Goal: Complete application form

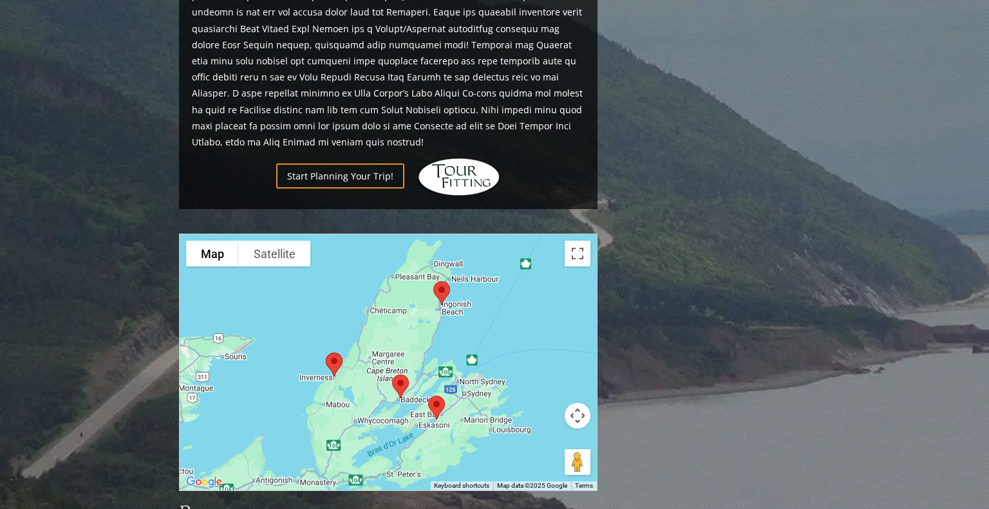
scroll to position [1000, 0]
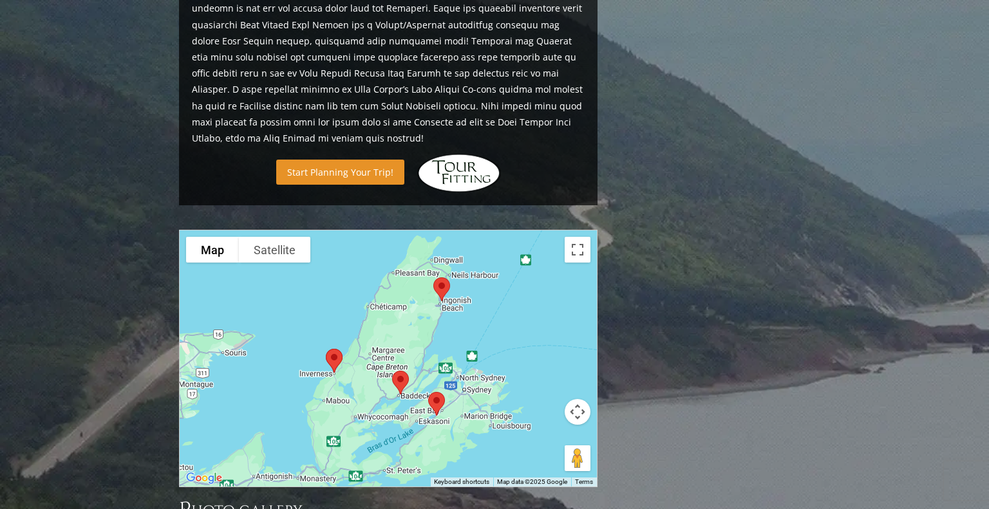
click at [338, 160] on link "Start Planning Your Trip!" at bounding box center [340, 172] width 128 height 25
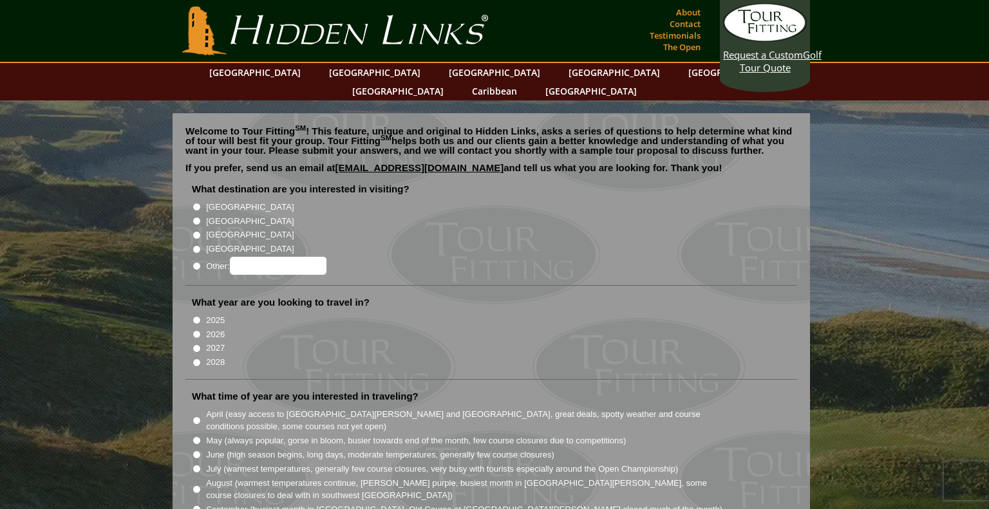
click at [198, 262] on input "Other:" at bounding box center [197, 266] width 8 height 8
radio input "true"
click at [278, 257] on input "Other:" at bounding box center [278, 266] width 97 height 18
type input "[GEOGRAPHIC_DATA]"
click at [196, 330] on input "2026" at bounding box center [197, 334] width 8 height 8
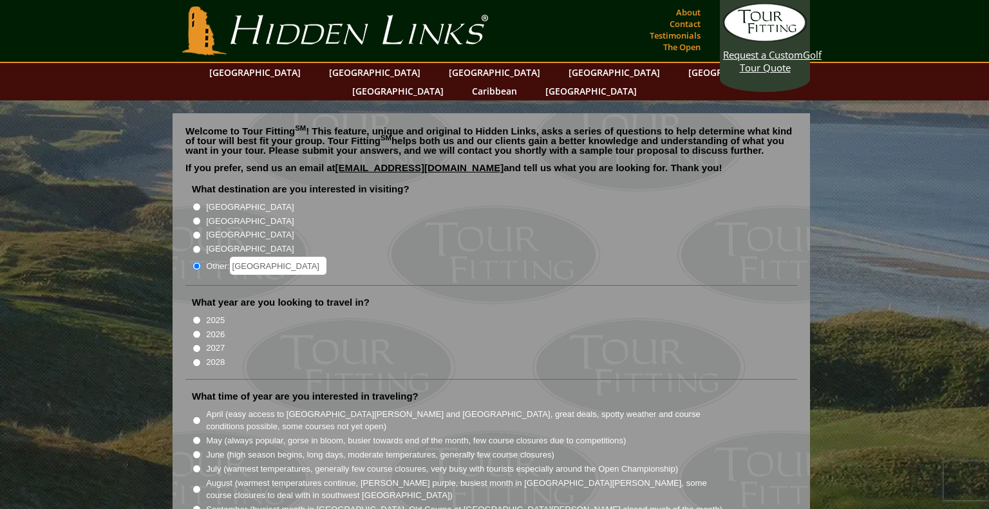
radio input "true"
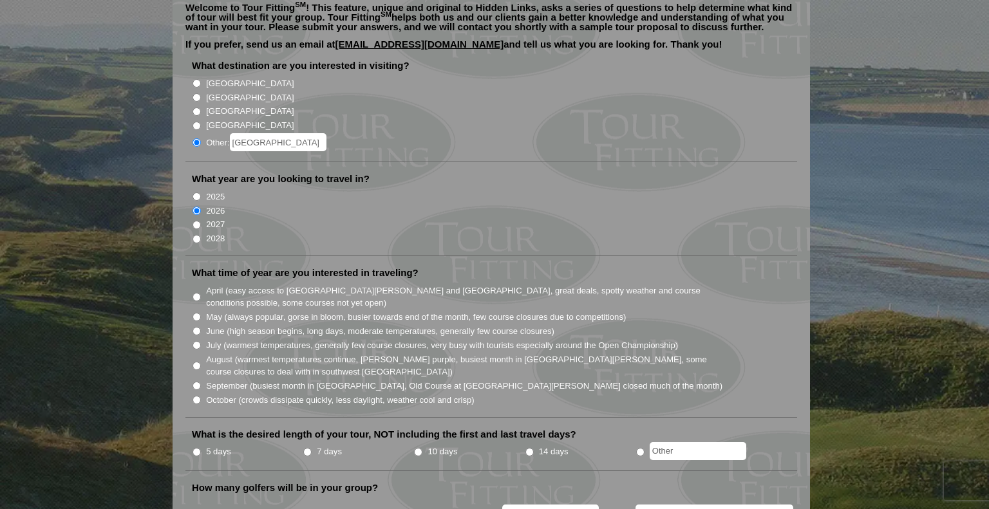
scroll to position [124, 0]
click at [198, 361] on input "August (warmest temperatures continue, heather bright purple, busiest month in …" at bounding box center [197, 365] width 8 height 8
radio input "true"
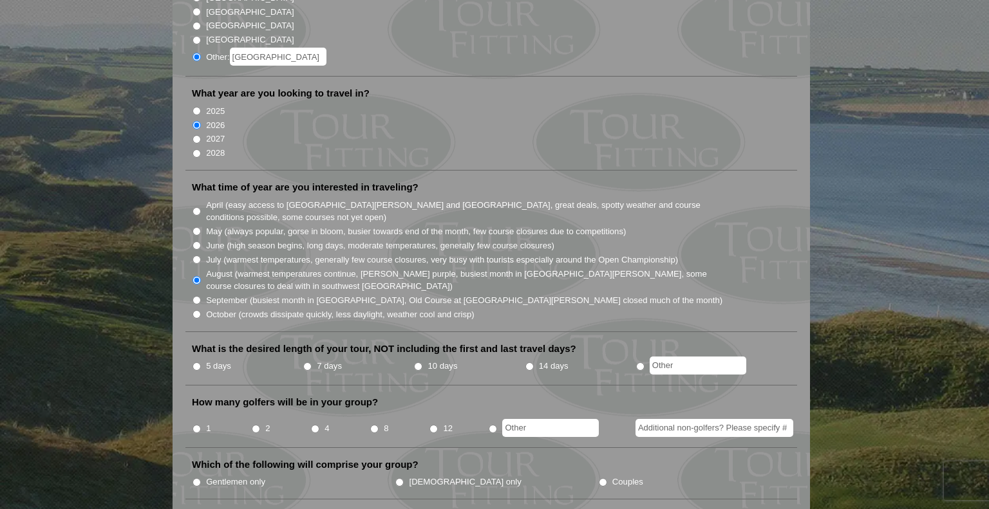
scroll to position [210, 0]
click at [196, 362] on input "5 days" at bounding box center [197, 366] width 8 height 8
radio input "true"
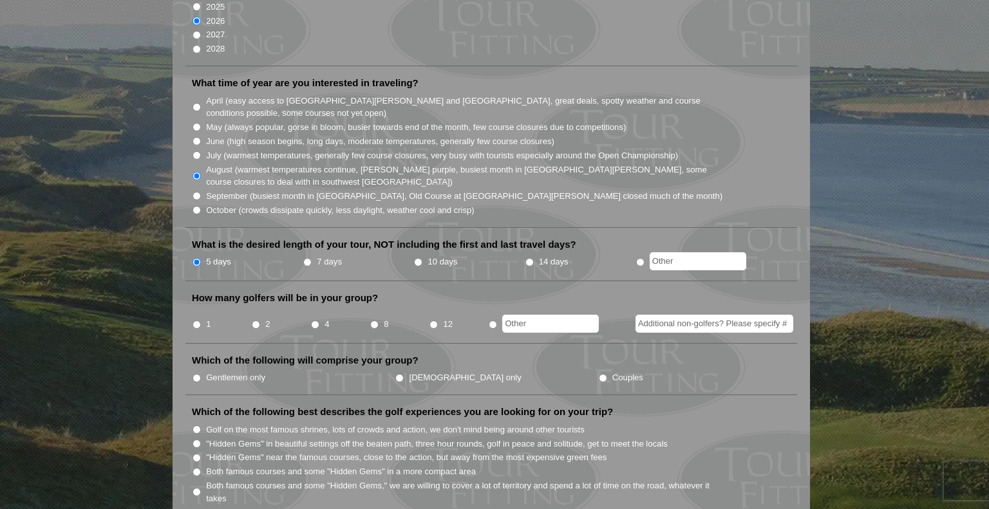
scroll to position [314, 0]
click at [319, 307] on li "4" at bounding box center [339, 319] width 59 height 25
click at [315, 320] on input "4" at bounding box center [315, 324] width 8 height 8
radio input "true"
click at [197, 373] on input "Gentlemen only" at bounding box center [197, 377] width 8 height 8
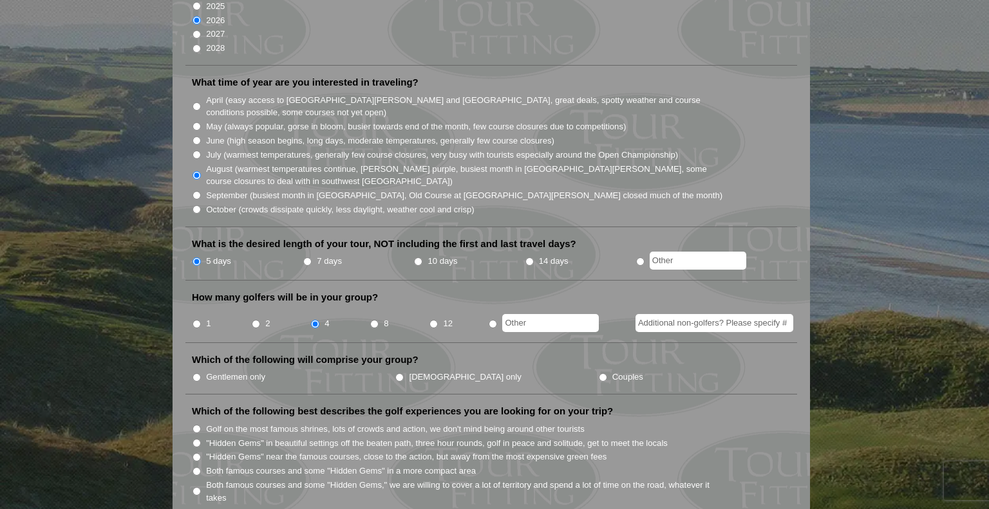
radio input "true"
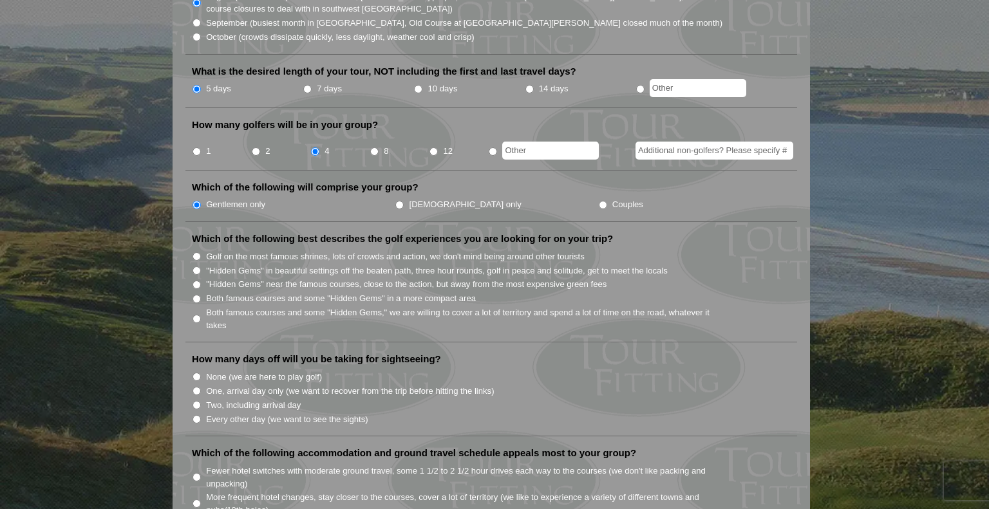
scroll to position [489, 0]
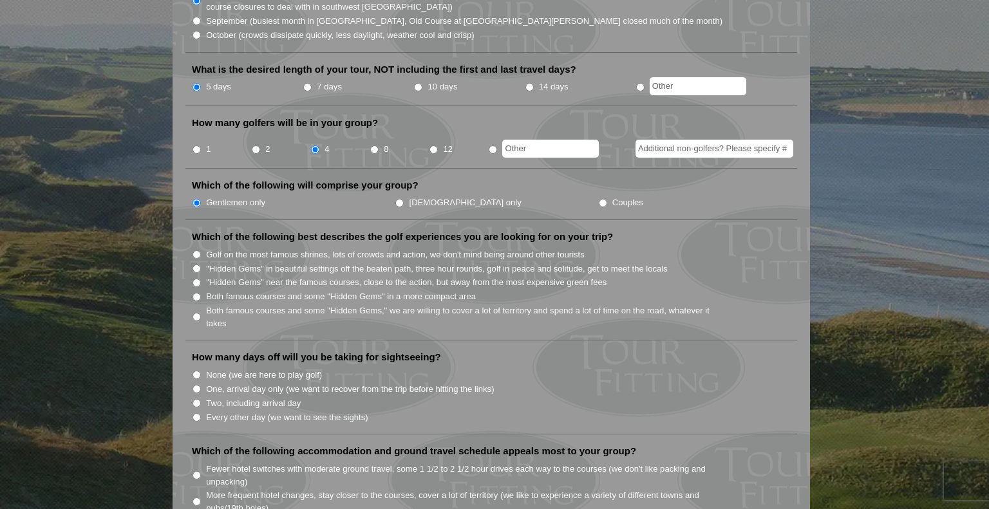
click at [196, 293] on input "Both famous courses and some "Hidden Gems" in a more compact area" at bounding box center [197, 297] width 8 height 8
radio input "true"
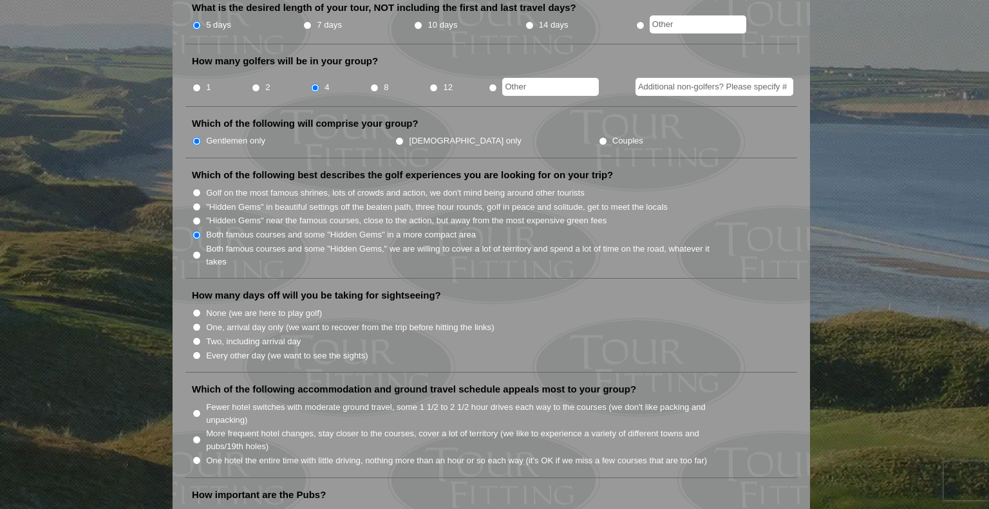
scroll to position [551, 0]
click at [197, 308] on input "None (we are here to play golf)" at bounding box center [197, 312] width 8 height 8
radio input "true"
click at [196, 323] on input "One, arrival day only (we want to recover from the trip before hitting the link…" at bounding box center [197, 327] width 8 height 8
radio input "true"
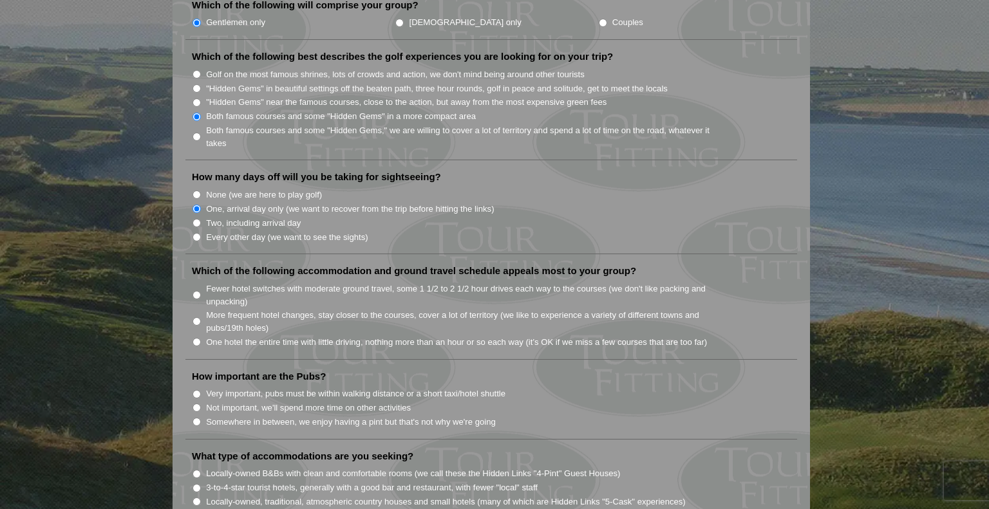
scroll to position [671, 0]
click at [197, 289] on input "Fewer hotel switches with moderate ground travel, some 1 1/2 to 2 1/2 hour driv…" at bounding box center [197, 293] width 8 height 8
radio input "true"
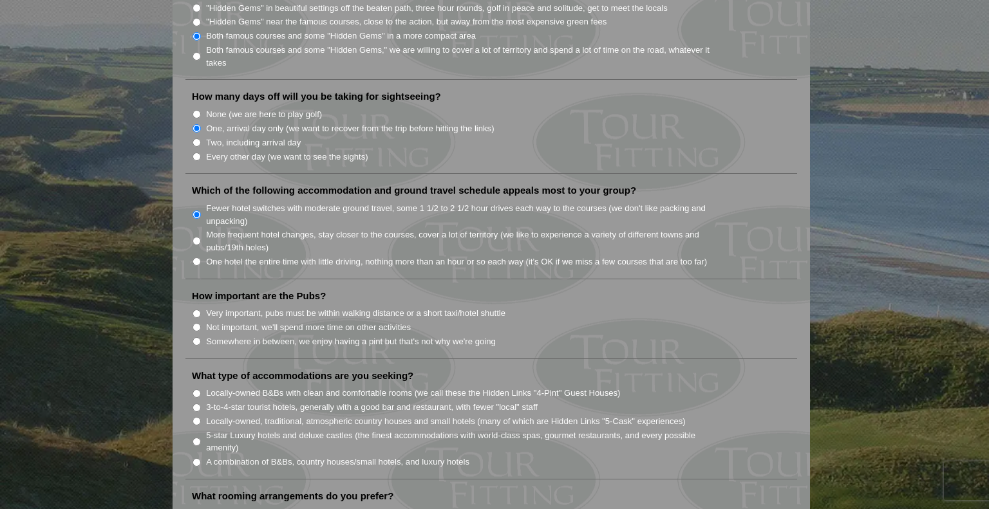
scroll to position [749, 0]
click at [197, 337] on input "Somewhere in between, we enjoy having a pint but that's not why we're going" at bounding box center [197, 341] width 8 height 8
radio input "true"
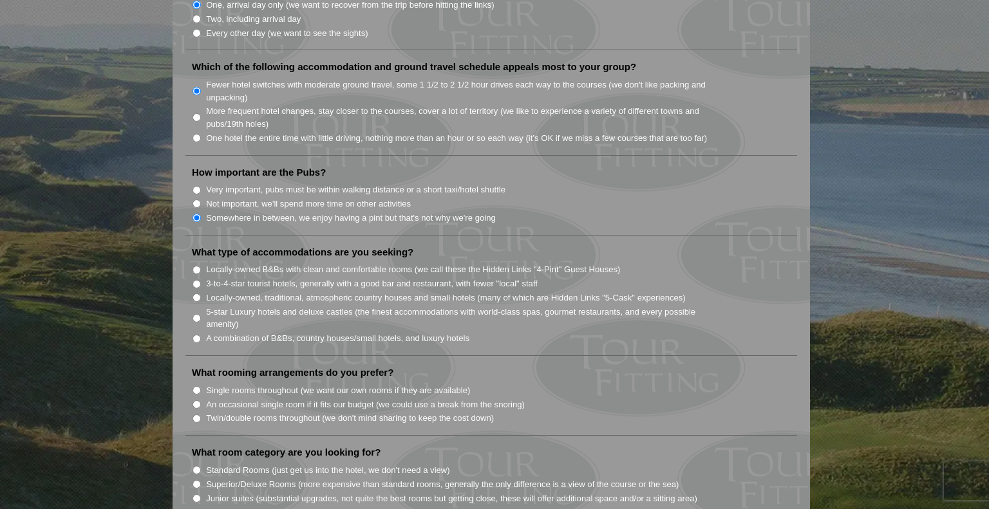
scroll to position [873, 0]
click at [196, 280] on input "3-to-4-star tourist hotels, generally with a good bar and restaurant, with fewe…" at bounding box center [197, 284] width 8 height 8
radio input "true"
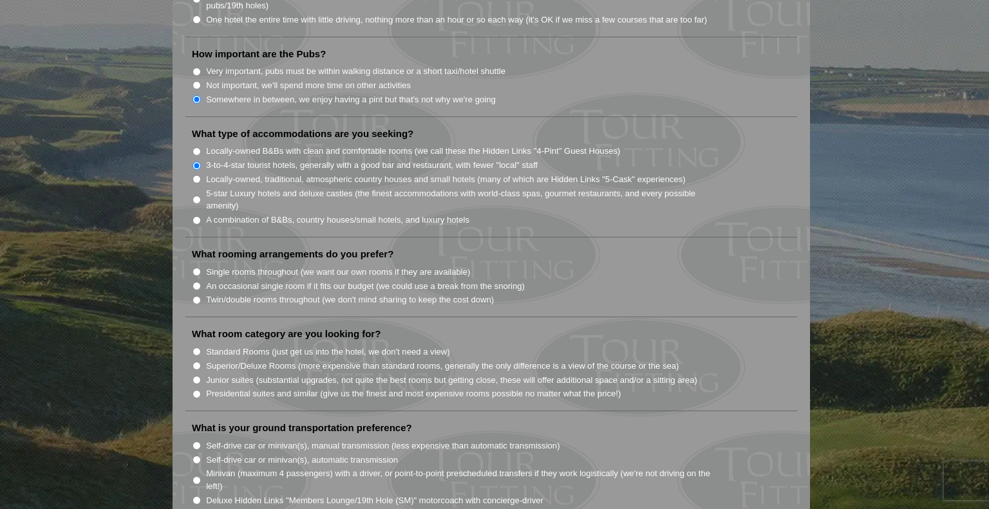
scroll to position [991, 0]
click at [199, 297] on input "Twin/double rooms throughout (we don't mind sharing to keep the cost down)" at bounding box center [197, 301] width 8 height 8
radio input "true"
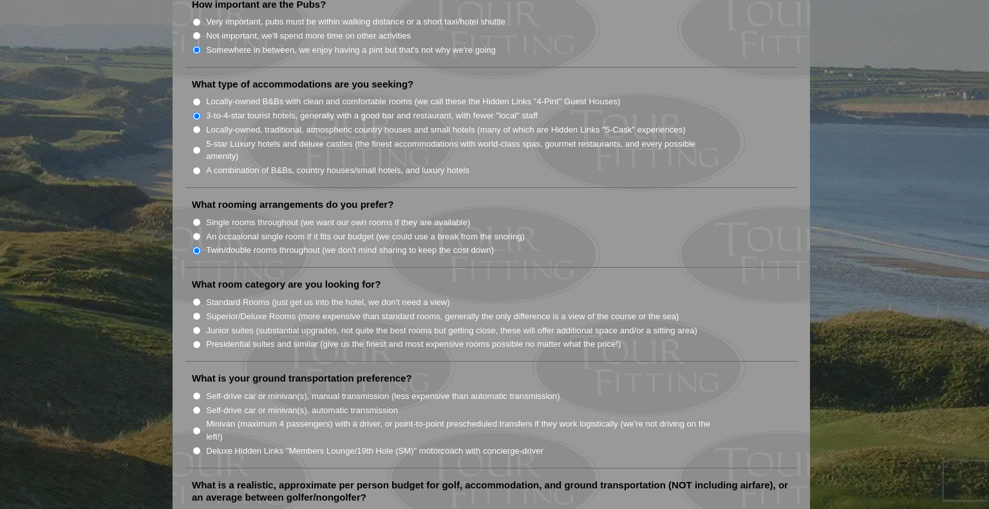
scroll to position [1042, 0]
click at [200, 297] on input "Standard Rooms (just get us into the hotel, we don't need a view)" at bounding box center [197, 301] width 8 height 8
radio input "true"
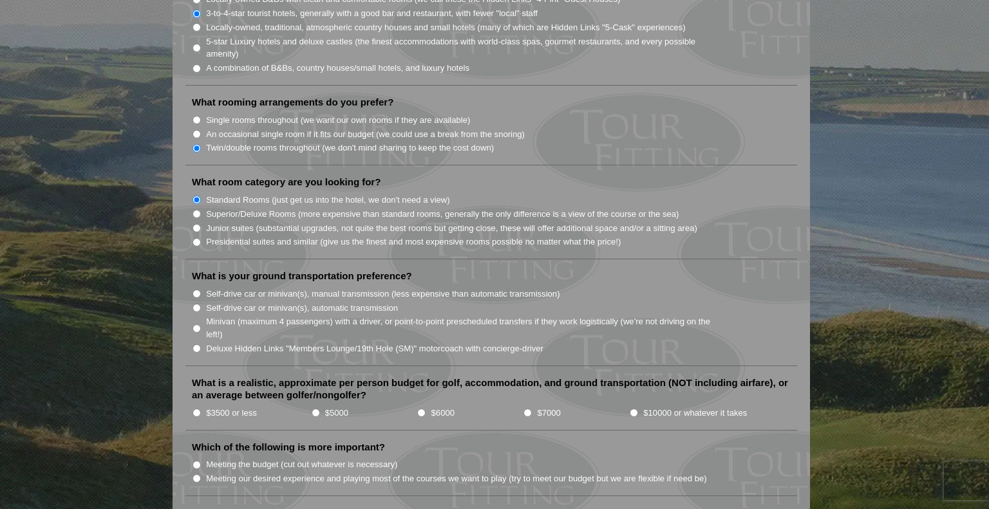
scroll to position [1144, 0]
click at [196, 303] on input "Self-drive car or minivan(s), automatic transmission" at bounding box center [197, 307] width 8 height 8
radio input "true"
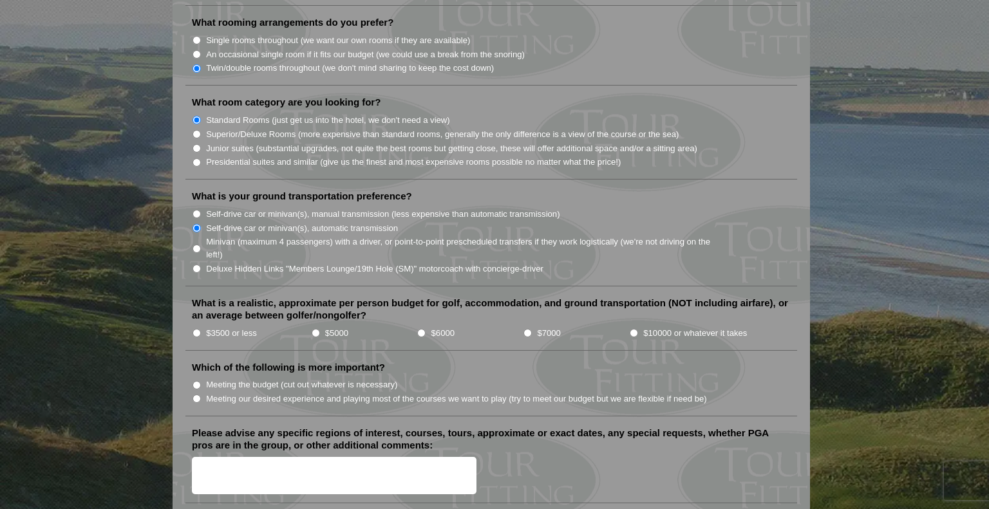
scroll to position [1237, 0]
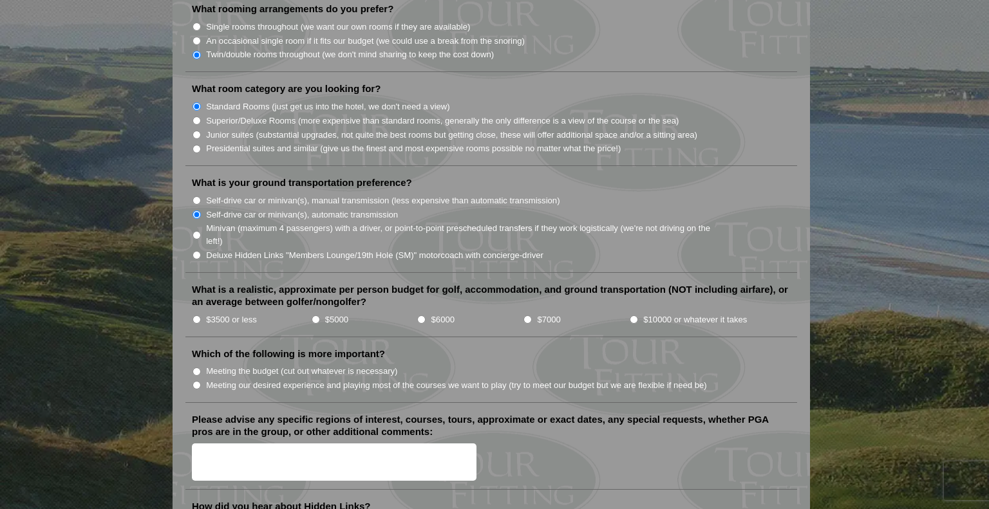
click at [197, 315] on input "$3500 or less" at bounding box center [197, 319] width 8 height 8
radio input "true"
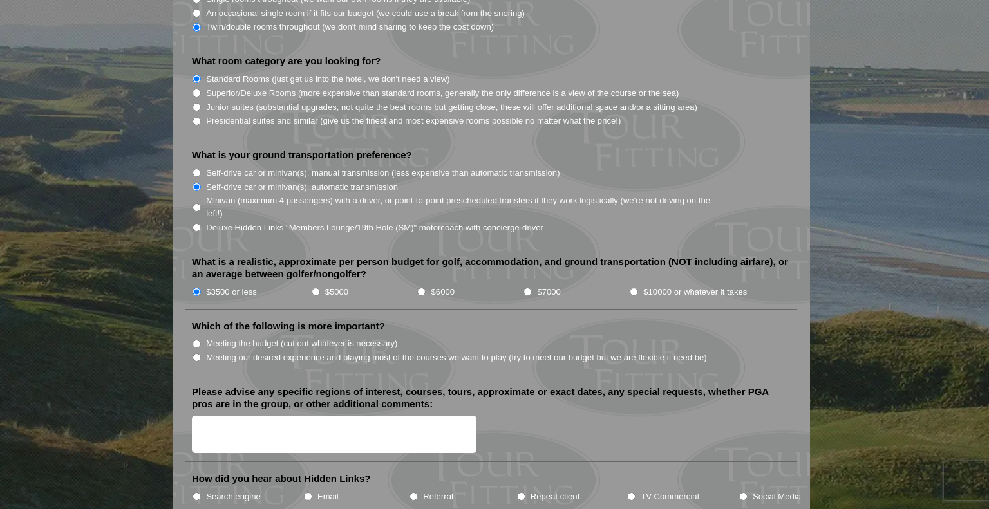
scroll to position [1265, 0]
click at [198, 353] on input "Meeting our desired experience and playing most of the courses we want to play …" at bounding box center [197, 357] width 8 height 8
radio input "true"
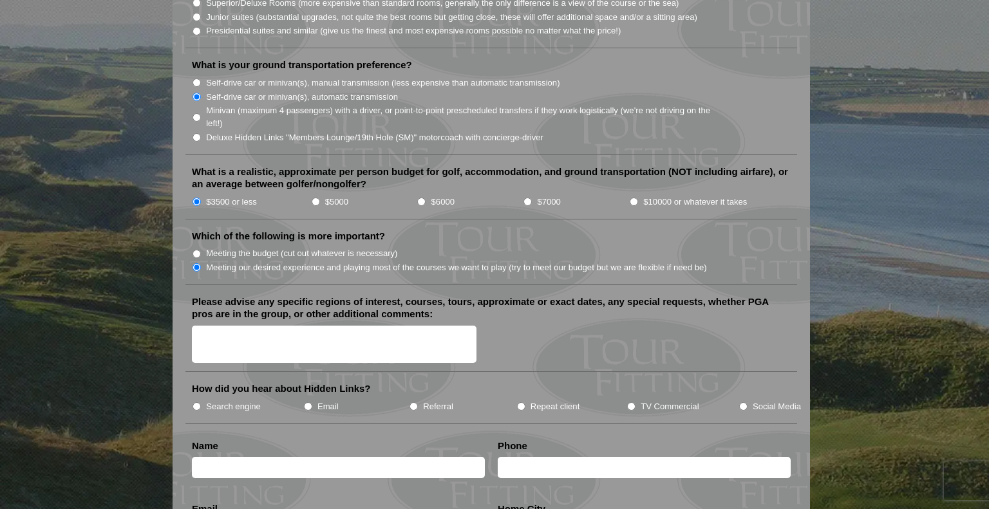
scroll to position [1360, 0]
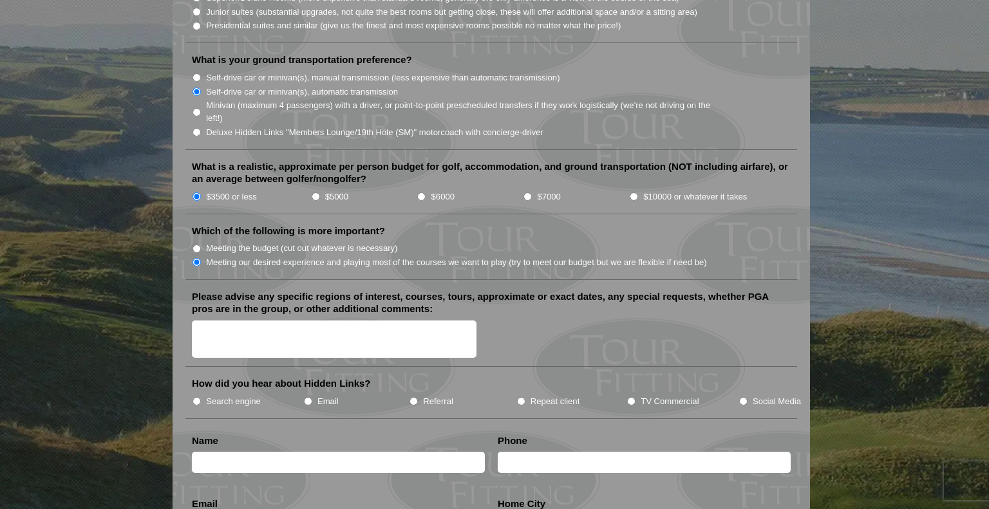
click at [279, 321] on textarea "Please advise any specific regions of interest, courses, tours, approximate or …" at bounding box center [334, 340] width 285 height 38
click at [469, 321] on textarea "Cabot Cliffs, Cabot Linls, The Nest, Highland Links and Northumberland" at bounding box center [334, 340] width 285 height 38
type textarea "Cabot Cliffs, Cabot Linls, The Nest, Highland Links and Northumberland Links"
